Goal: Use online tool/utility: Utilize a website feature to perform a specific function

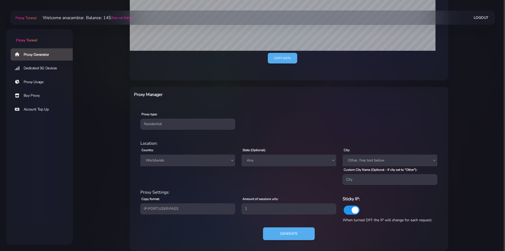
scroll to position [144, 0]
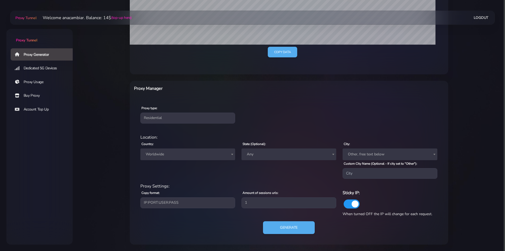
click at [156, 156] on span "Worldwide" at bounding box center [187, 153] width 88 height 7
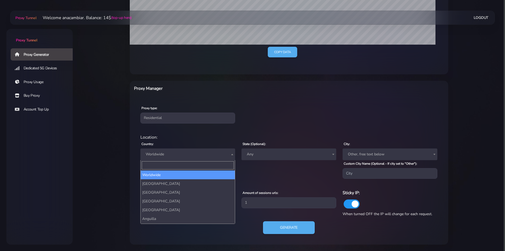
click at [266, 157] on span "Any" at bounding box center [288, 153] width 88 height 7
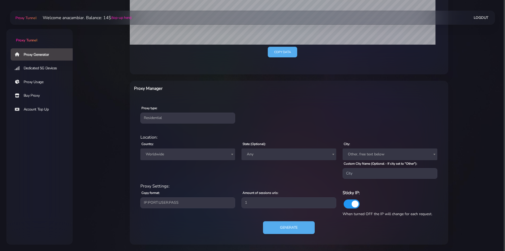
click at [277, 193] on label "Amount of sessions urls:" at bounding box center [260, 192] width 36 height 5
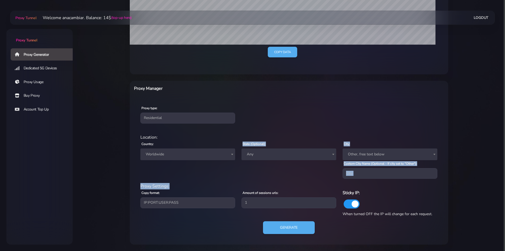
drag, startPoint x: 191, startPoint y: 182, endPoint x: 222, endPoint y: 179, distance: 31.7
click at [219, 180] on div "residential Location: Country: Worldwide [GEOGRAPHIC_DATA] [GEOGRAPHIC_DATA] [G…" at bounding box center [289, 187] width 310 height 115
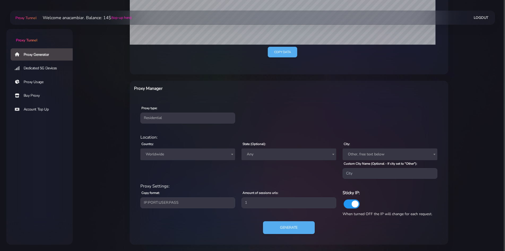
click at [214, 171] on div "Country: Worldwide [GEOGRAPHIC_DATA] [GEOGRAPHIC_DATA] [GEOGRAPHIC_DATA] [GEOGR…" at bounding box center [187, 159] width 101 height 38
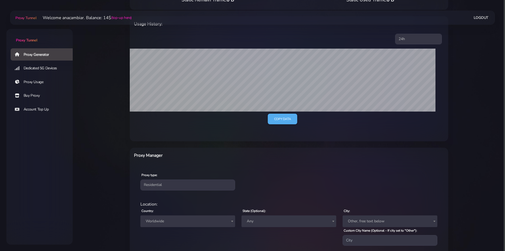
scroll to position [80, 0]
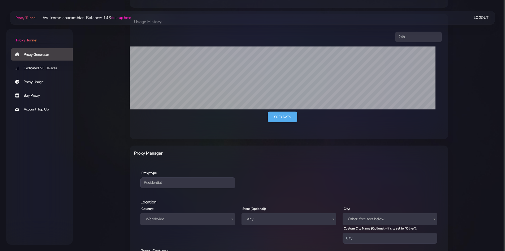
click at [105, 92] on main "Proxy Tunnel Welcome anacambiar. Balance: 14$ (top-up here) Logout" at bounding box center [289, 124] width 432 height 370
